Goal: Transaction & Acquisition: Purchase product/service

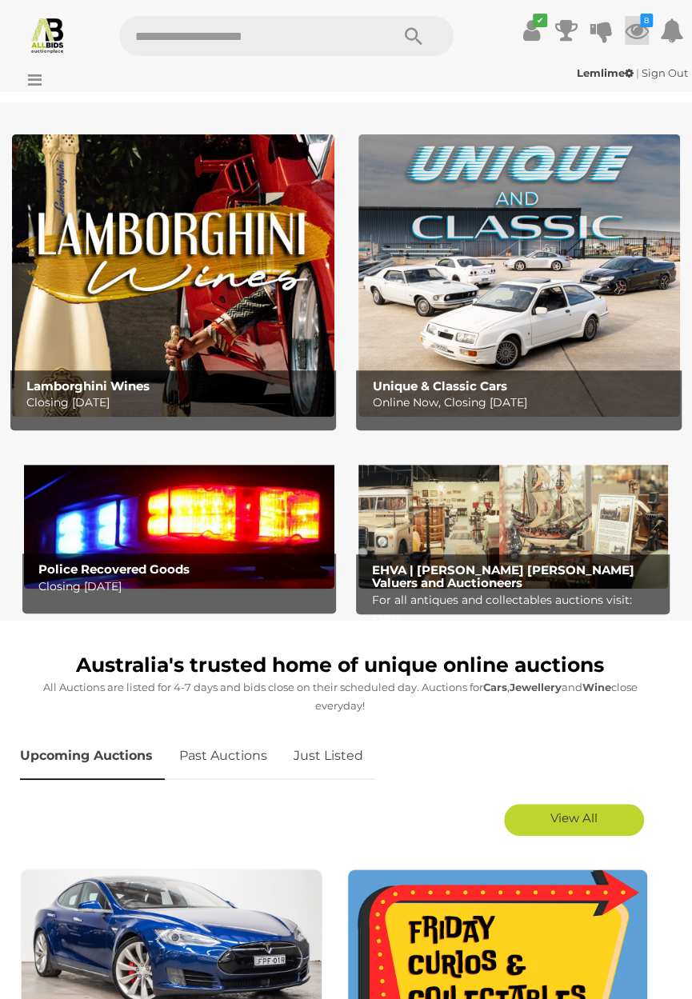
click at [653, 27] on icon "8" at bounding box center [646, 21] width 13 height 14
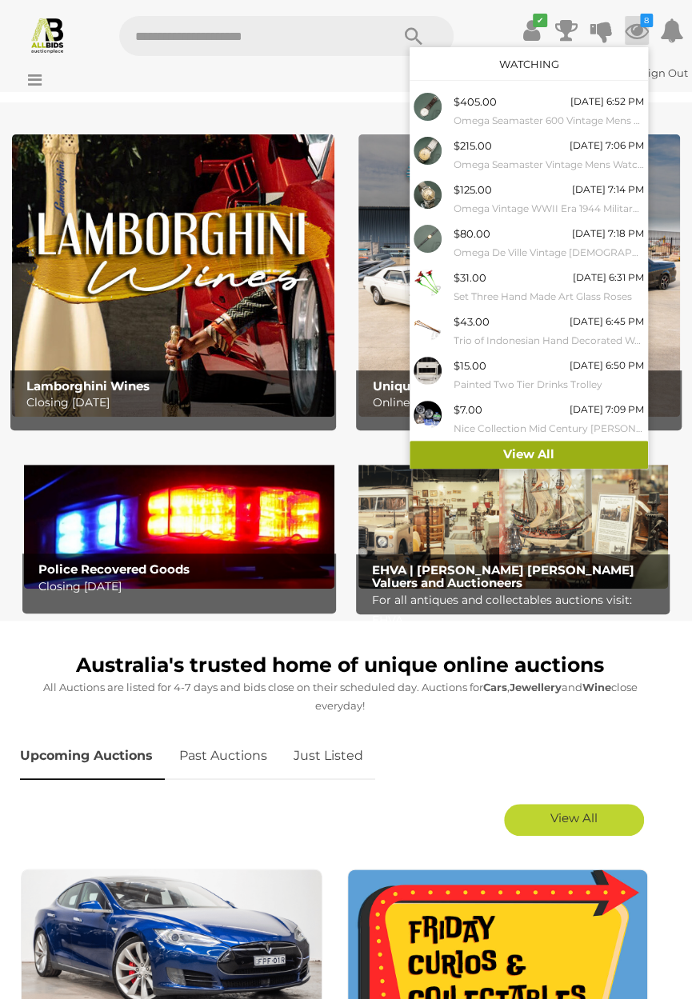
click at [529, 459] on link "View All" at bounding box center [529, 455] width 238 height 28
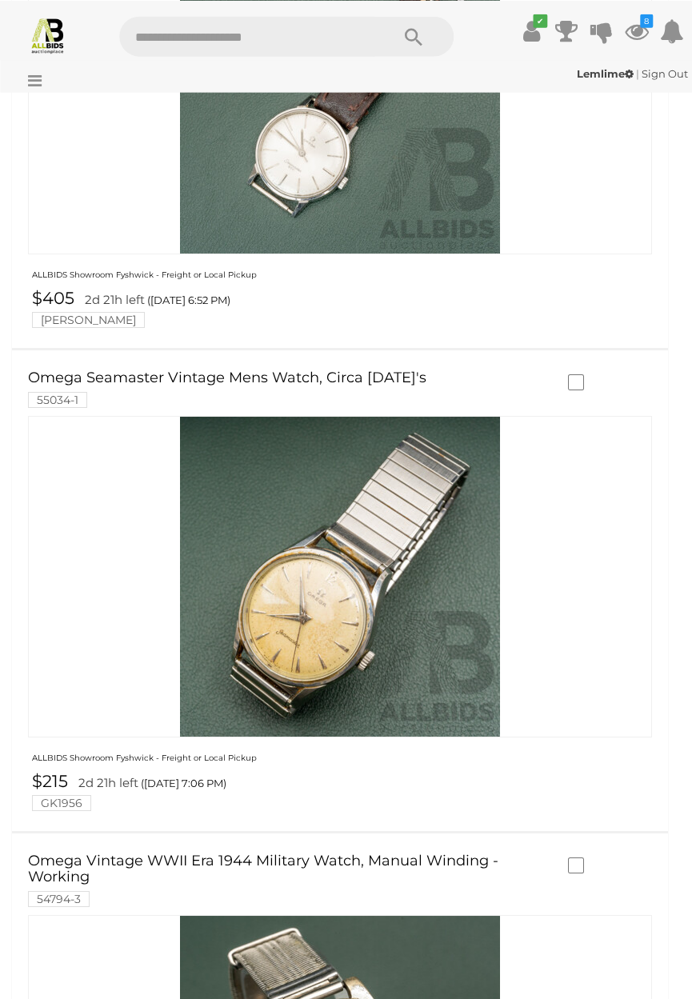
scroll to position [601, 0]
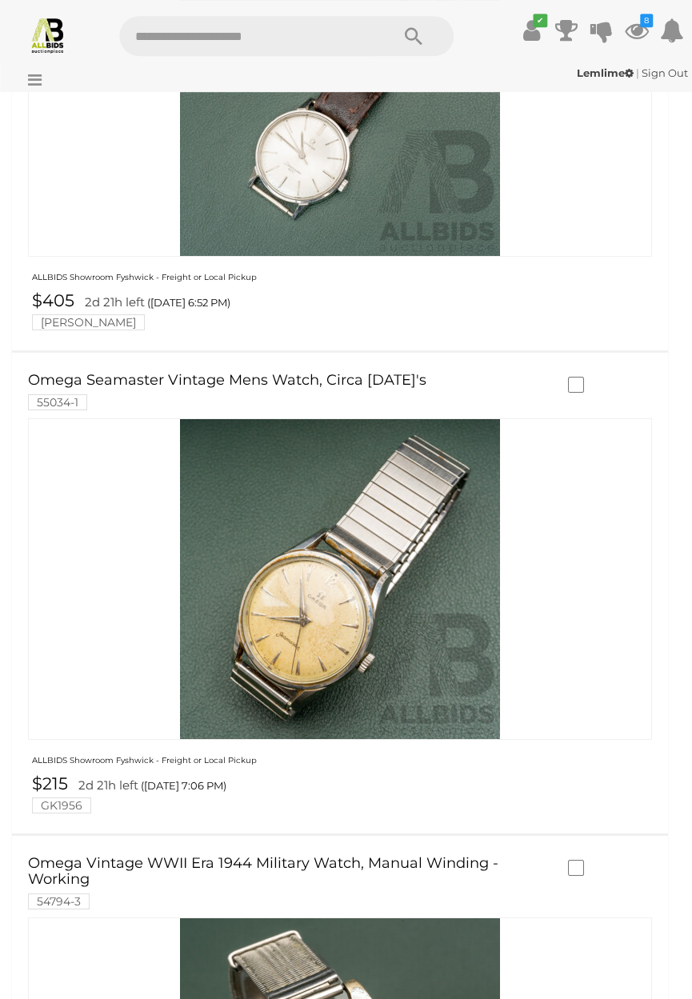
click at [42, 88] on icon at bounding box center [31, 80] width 22 height 16
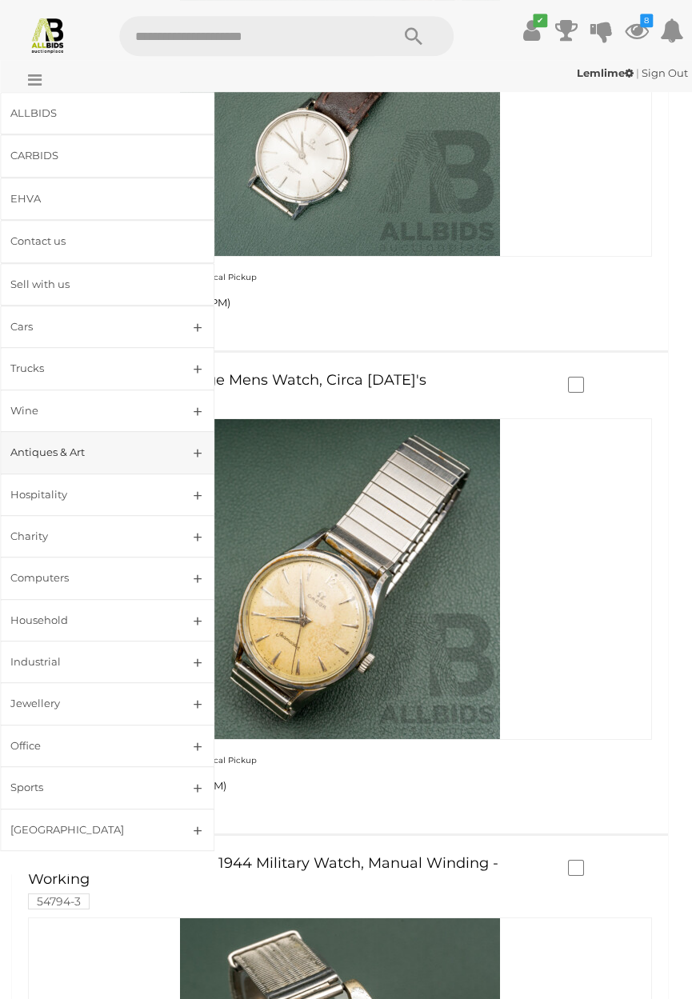
click at [86, 450] on div "Antiques & Art" at bounding box center [87, 452] width 155 height 18
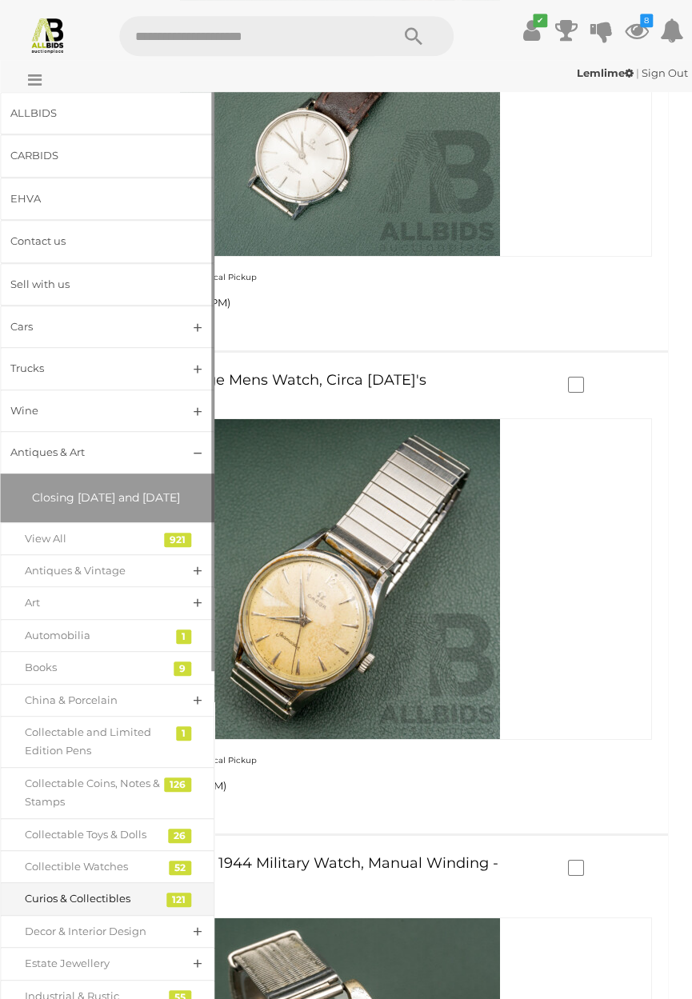
click at [126, 908] on div "Curios & Collectibles" at bounding box center [95, 899] width 141 height 18
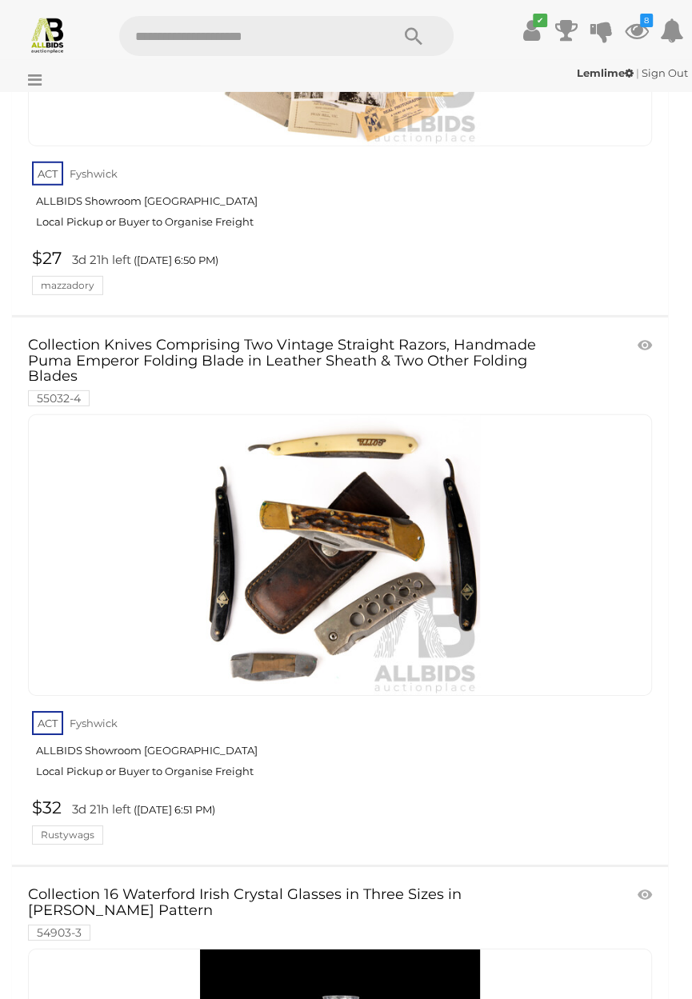
scroll to position [16971, 0]
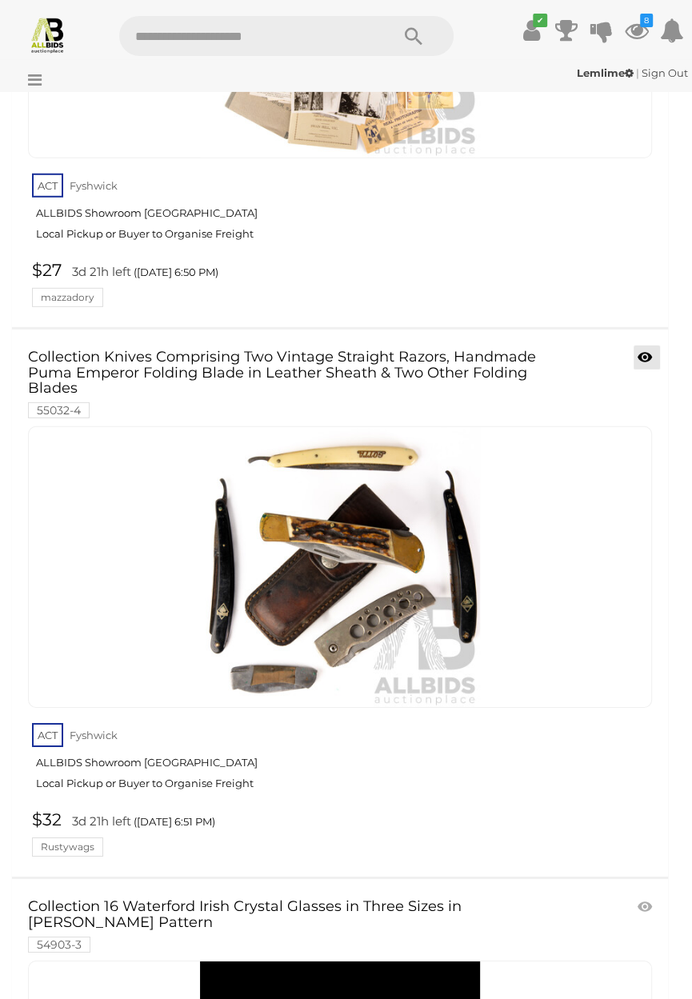
click at [639, 350] on icon at bounding box center [645, 358] width 14 height 16
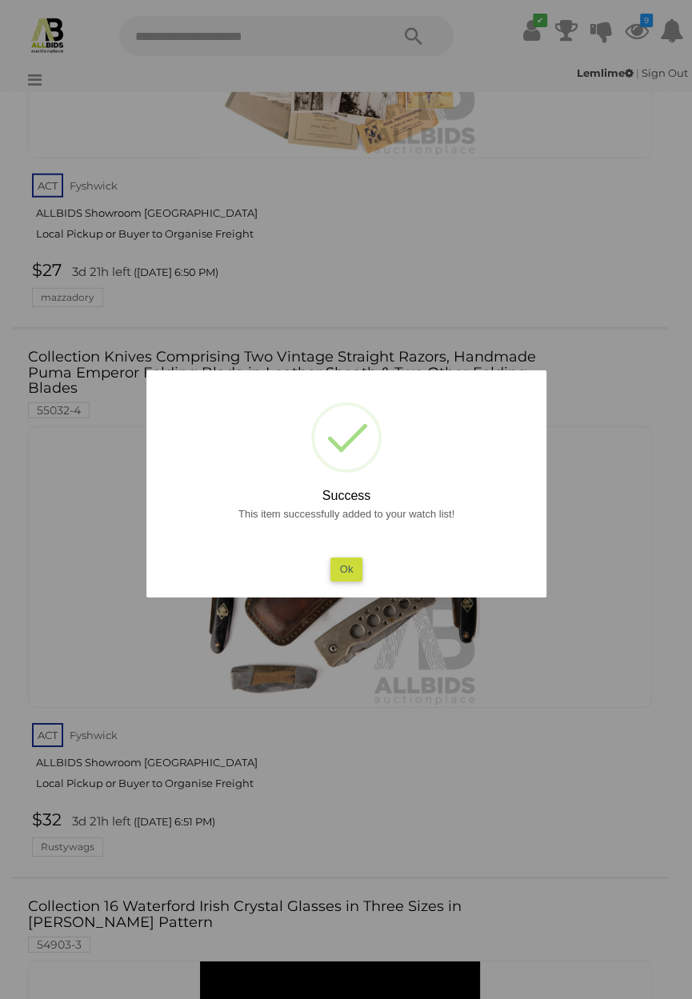
click at [352, 566] on button "Ok" at bounding box center [346, 569] width 33 height 23
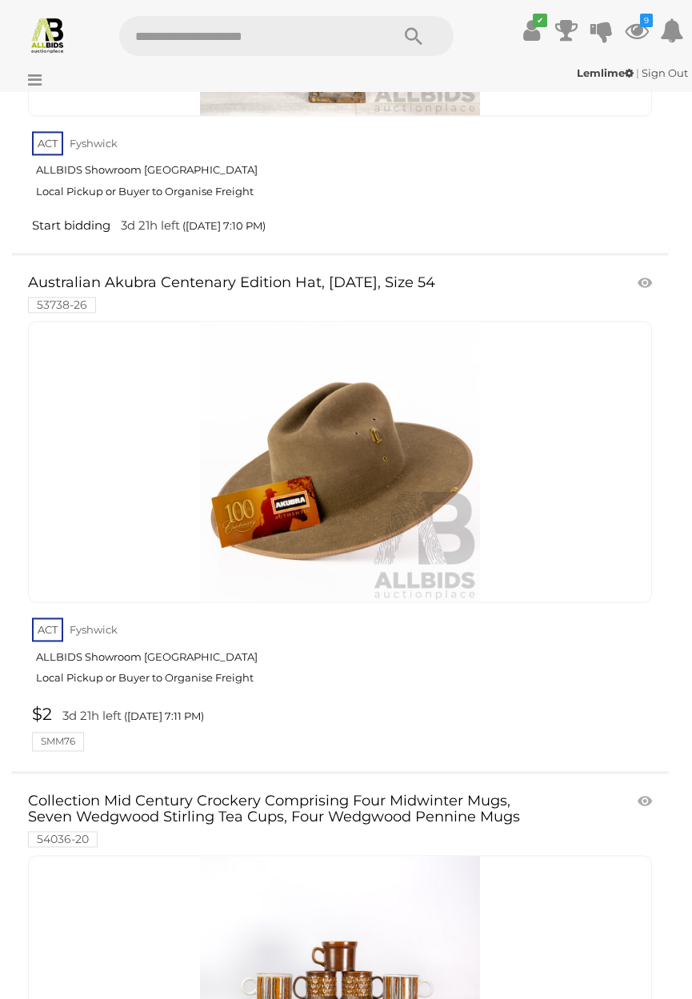
scroll to position [29145, 0]
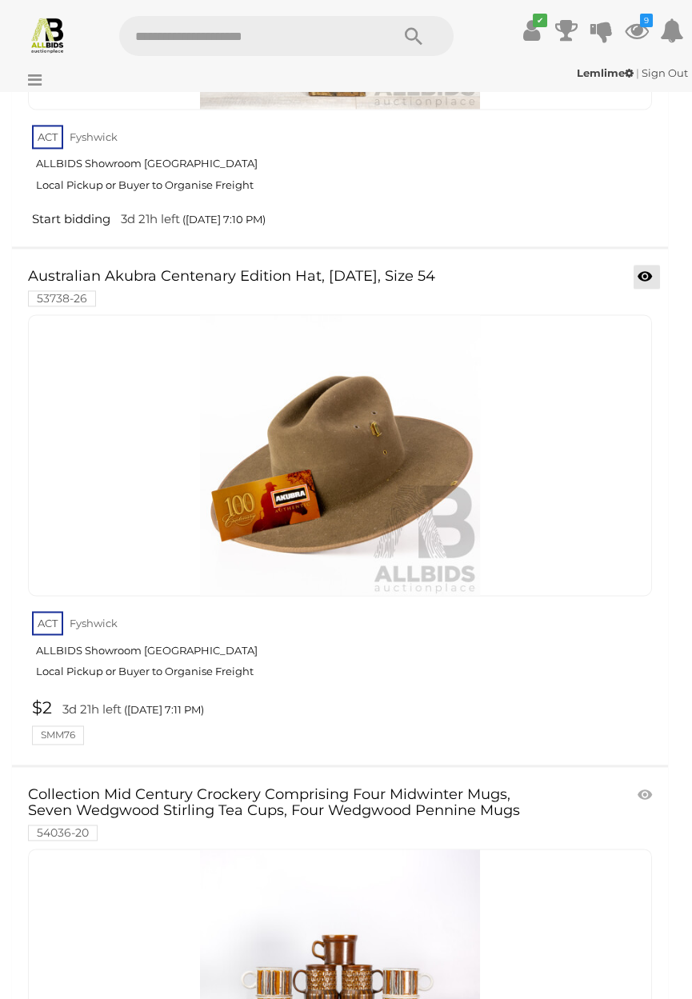
click at [650, 269] on icon at bounding box center [645, 277] width 14 height 16
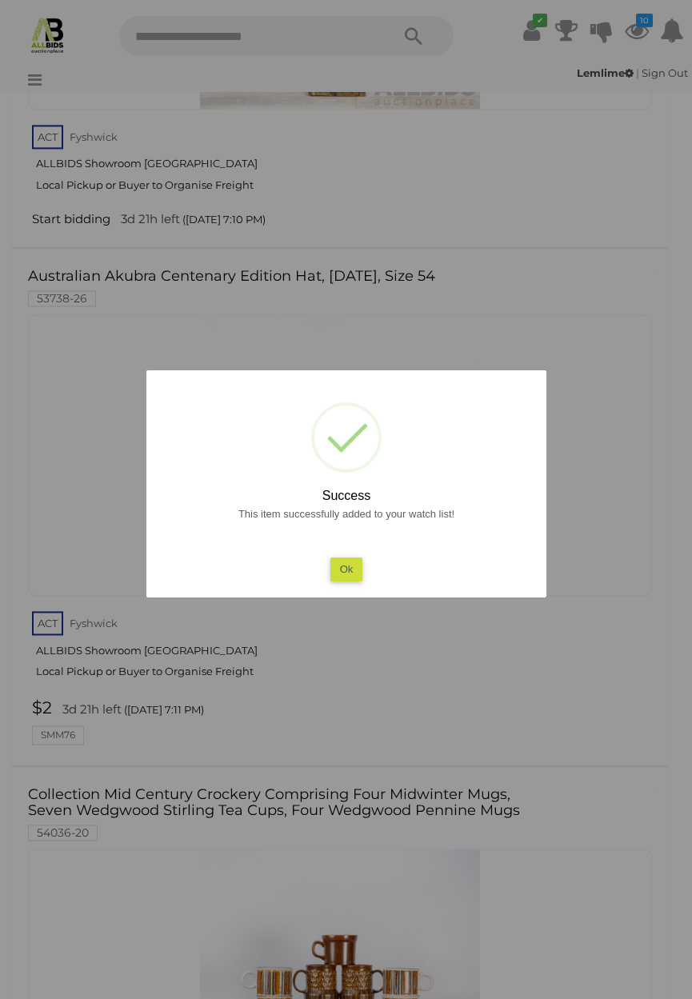
click at [340, 581] on button "Ok" at bounding box center [346, 569] width 33 height 23
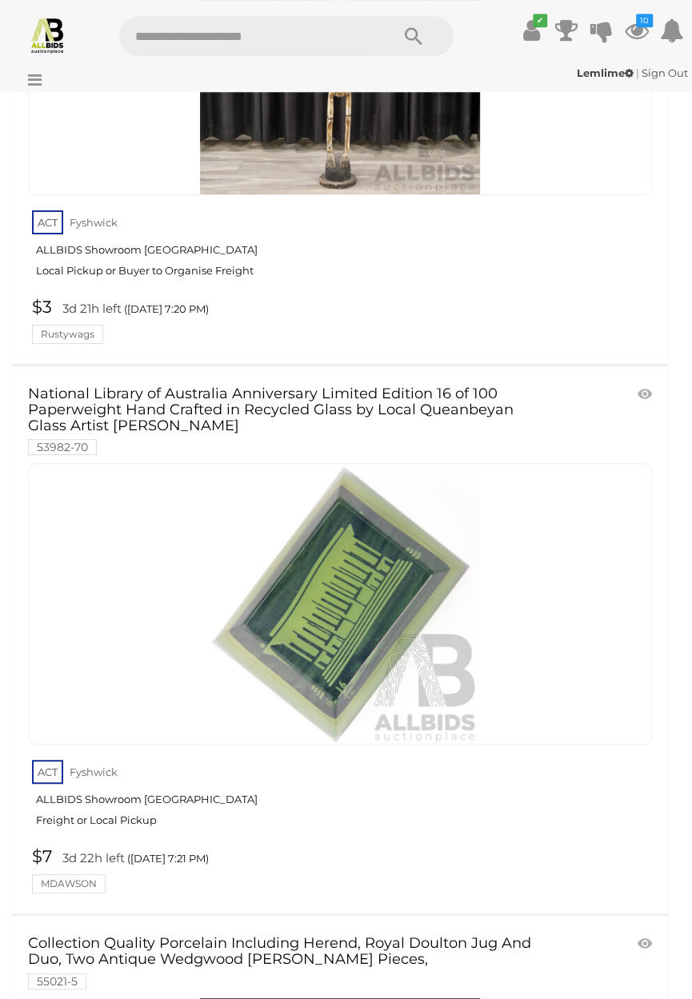
scroll to position [35849, 0]
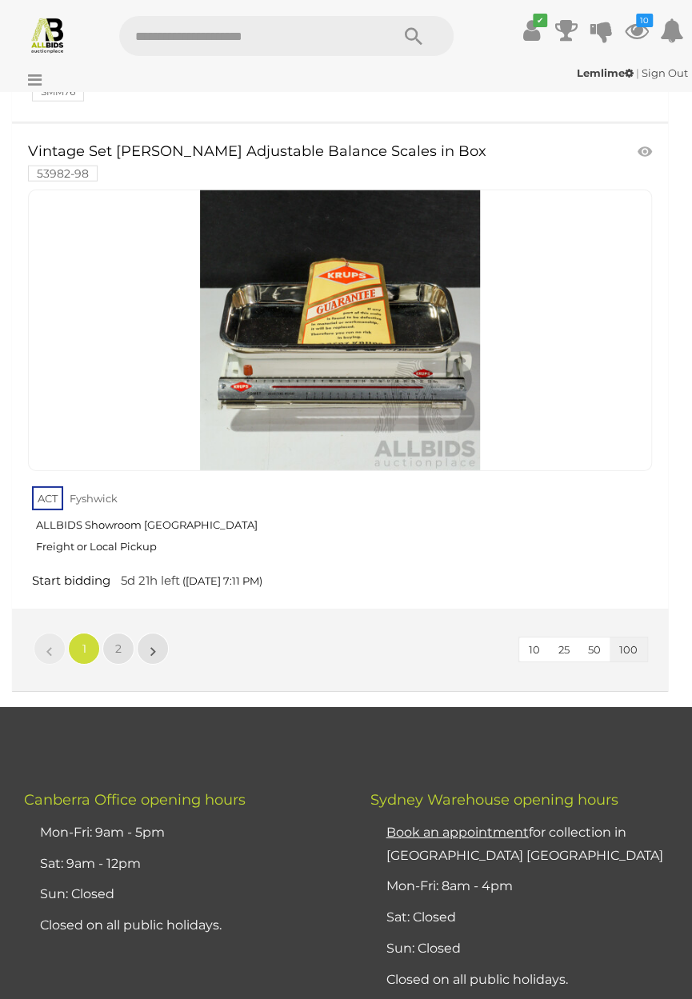
scroll to position [52298, 0]
click at [120, 640] on span "2" at bounding box center [118, 647] width 6 height 14
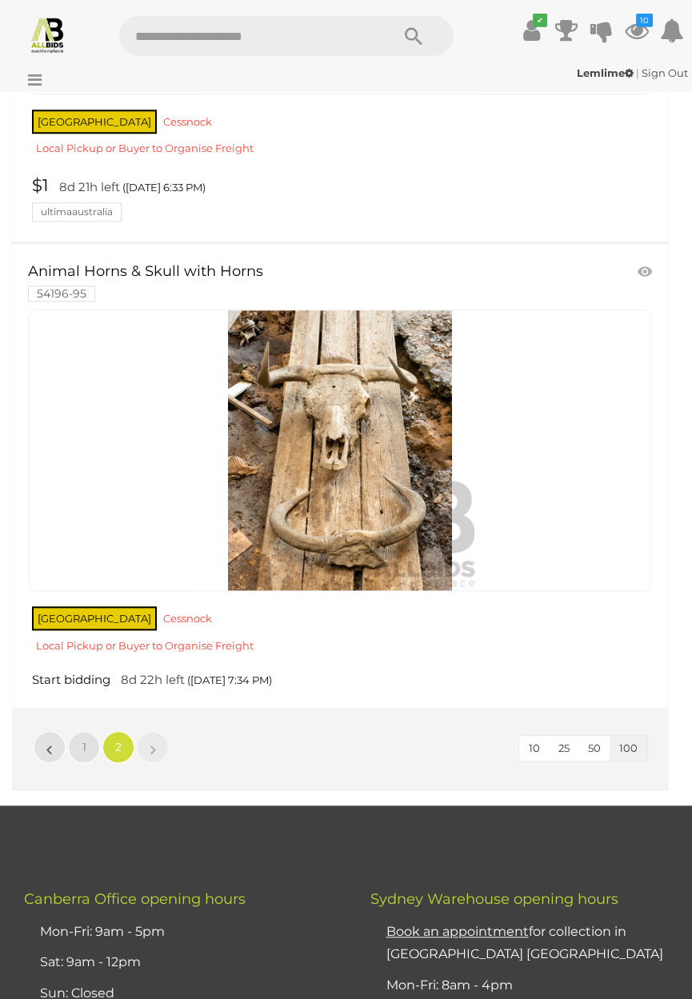
scroll to position [10439, 0]
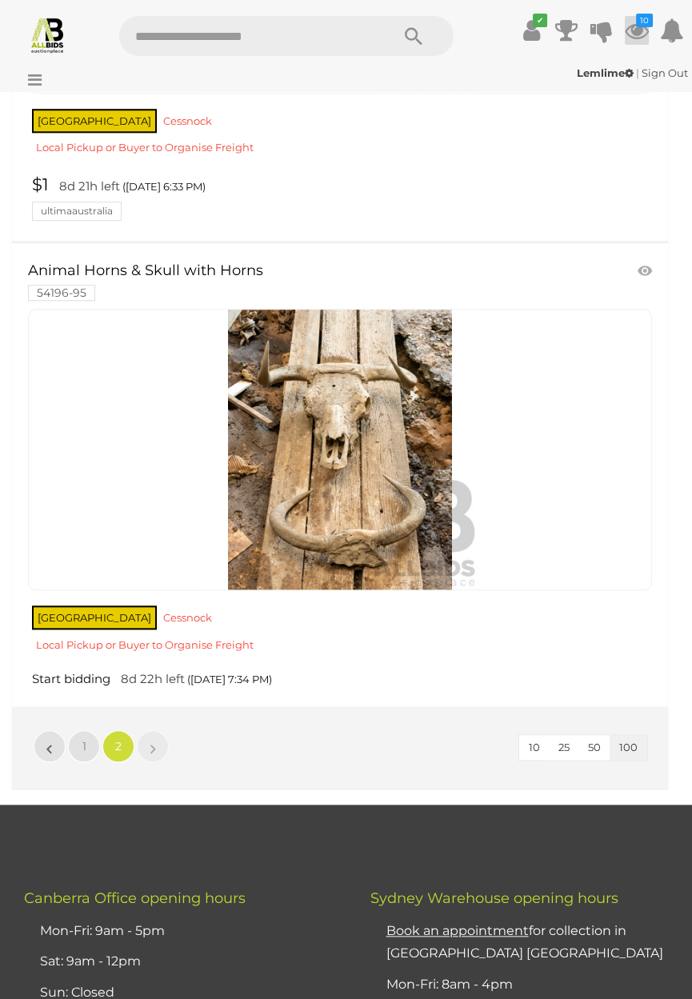
click at [629, 28] on icon at bounding box center [637, 30] width 24 height 29
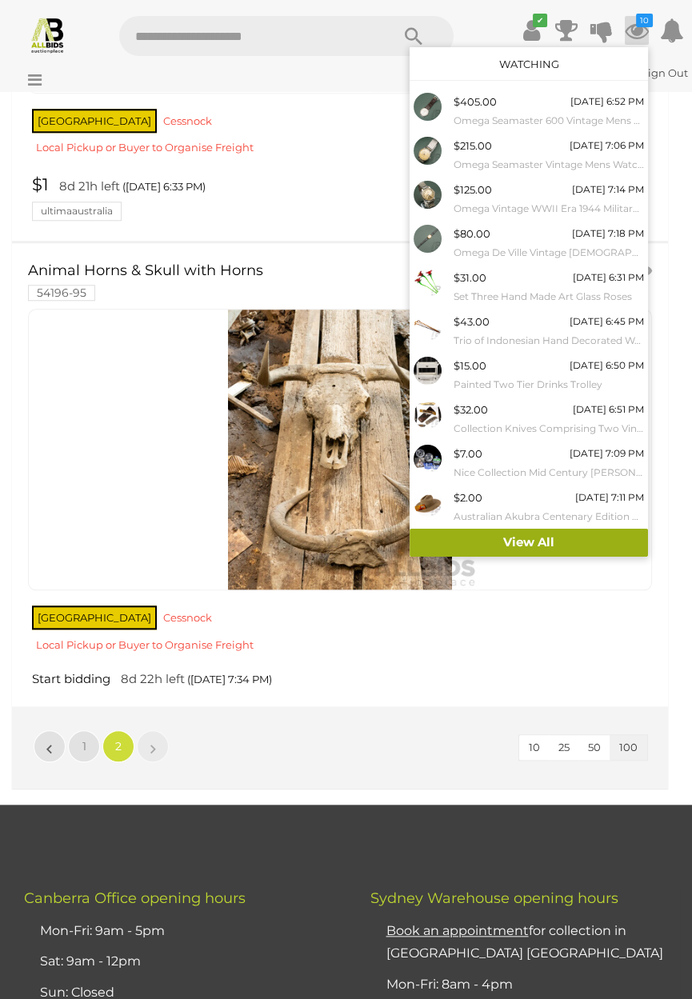
click at [522, 542] on link "View All" at bounding box center [529, 543] width 238 height 28
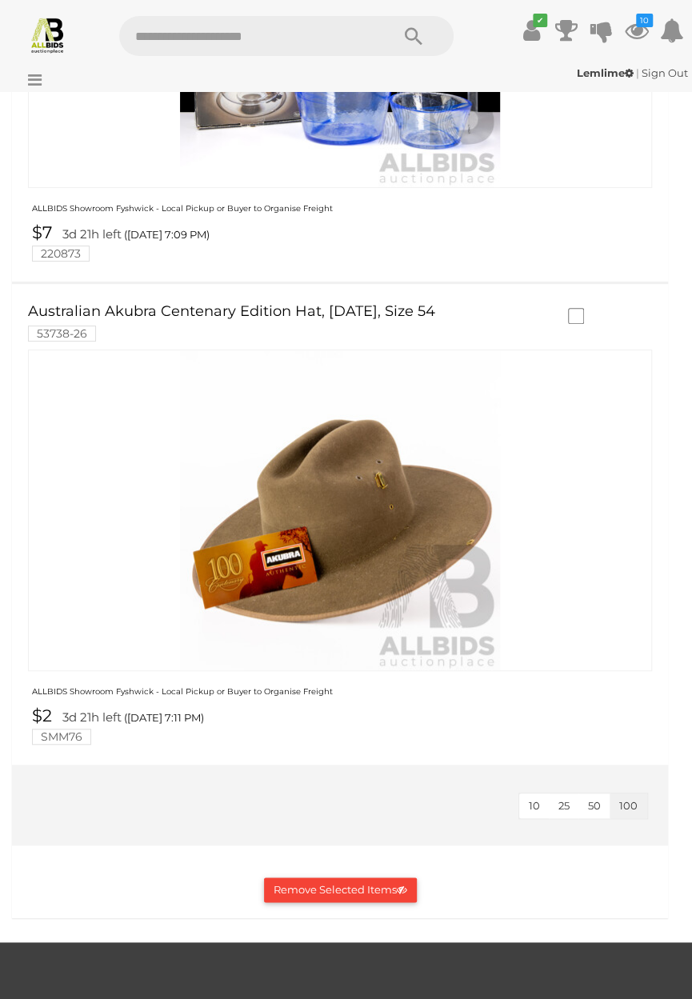
scroll to position [4626, 0]
